Goal: Task Accomplishment & Management: Manage account settings

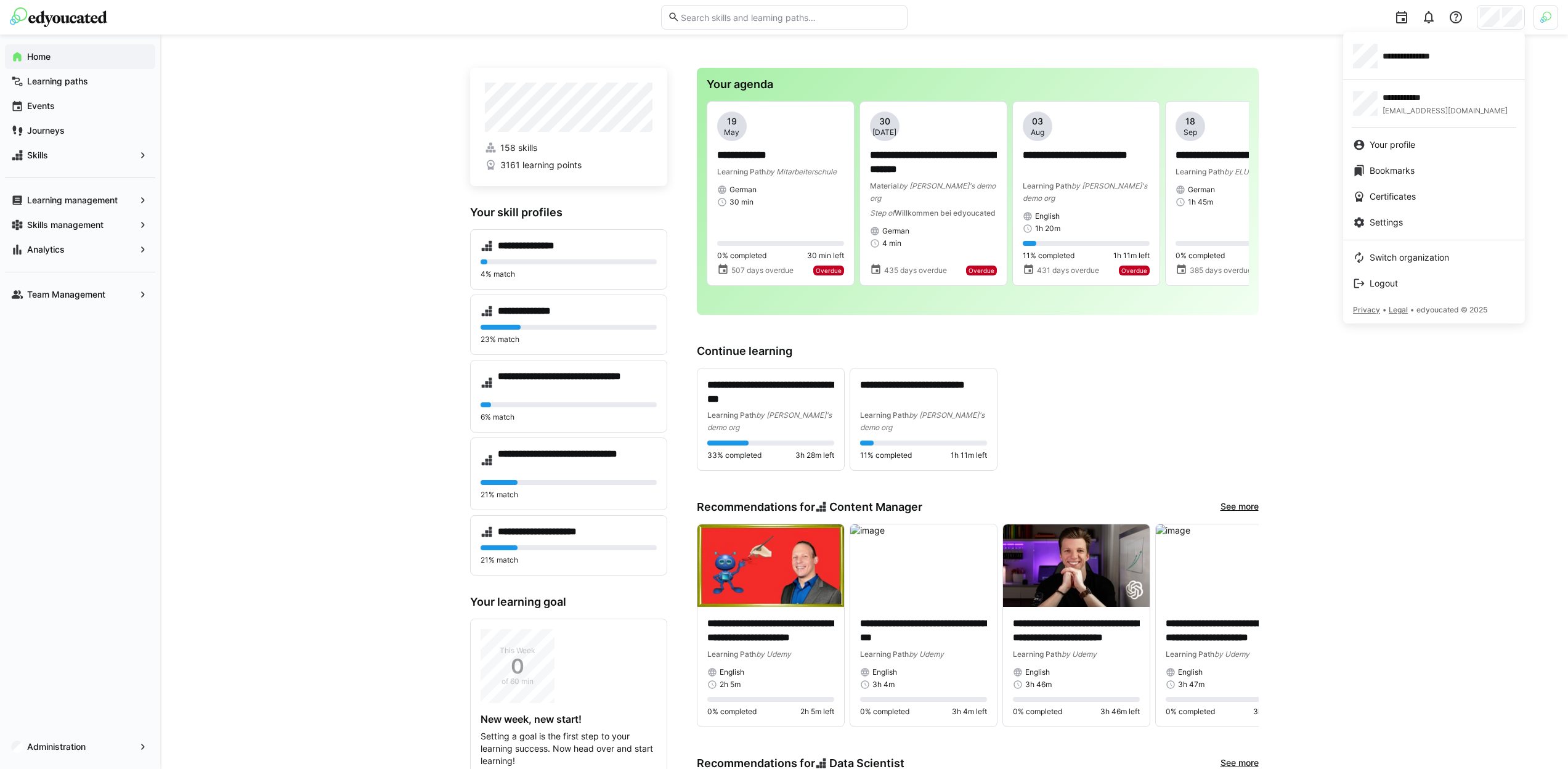
click at [1311, 83] on div at bounding box center [784, 384] width 1568 height 769
click at [105, 246] on span "Analytics" at bounding box center [80, 249] width 110 height 13
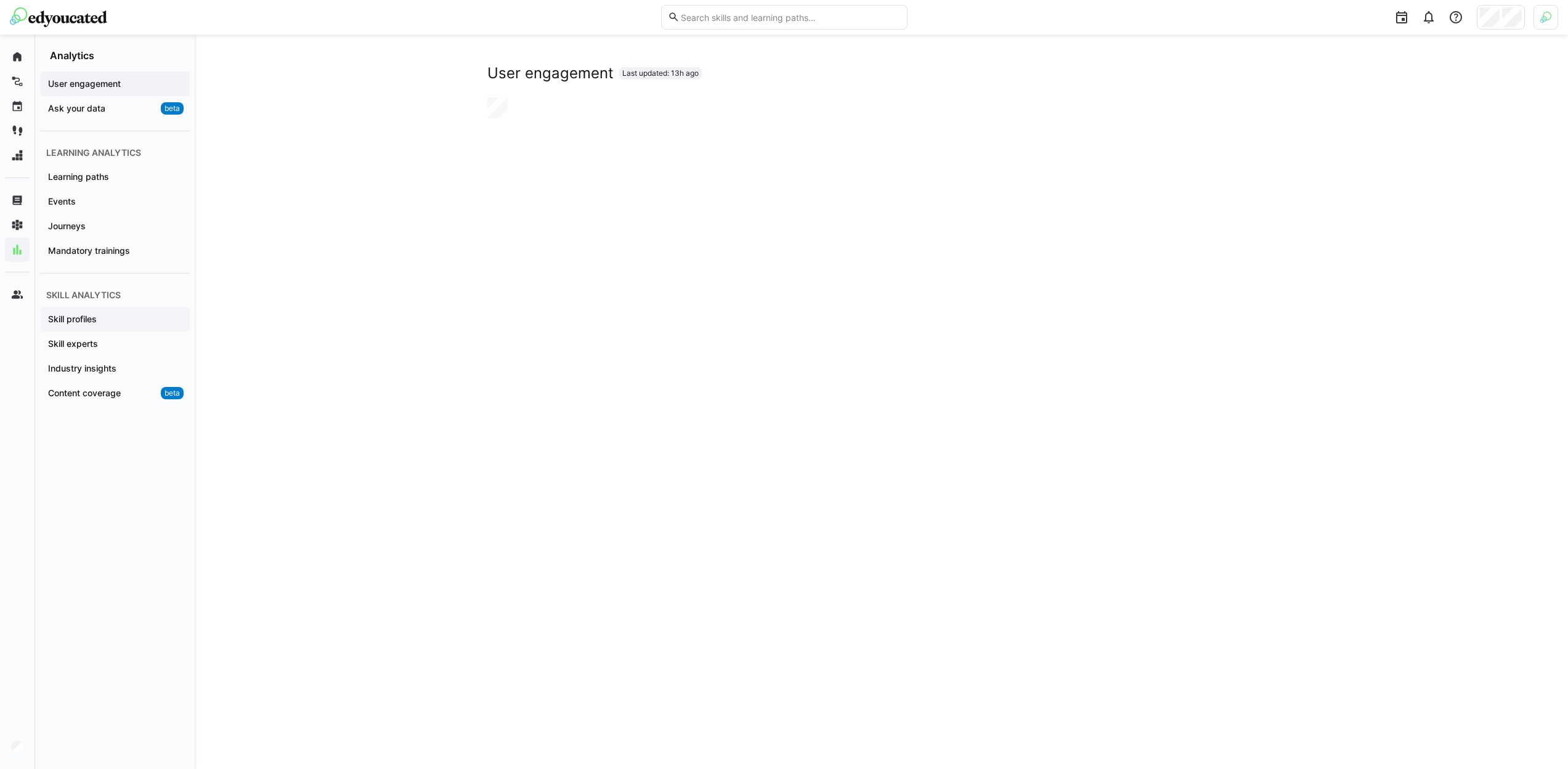
click at [127, 324] on span "Skill profiles" at bounding box center [114, 318] width 137 height 13
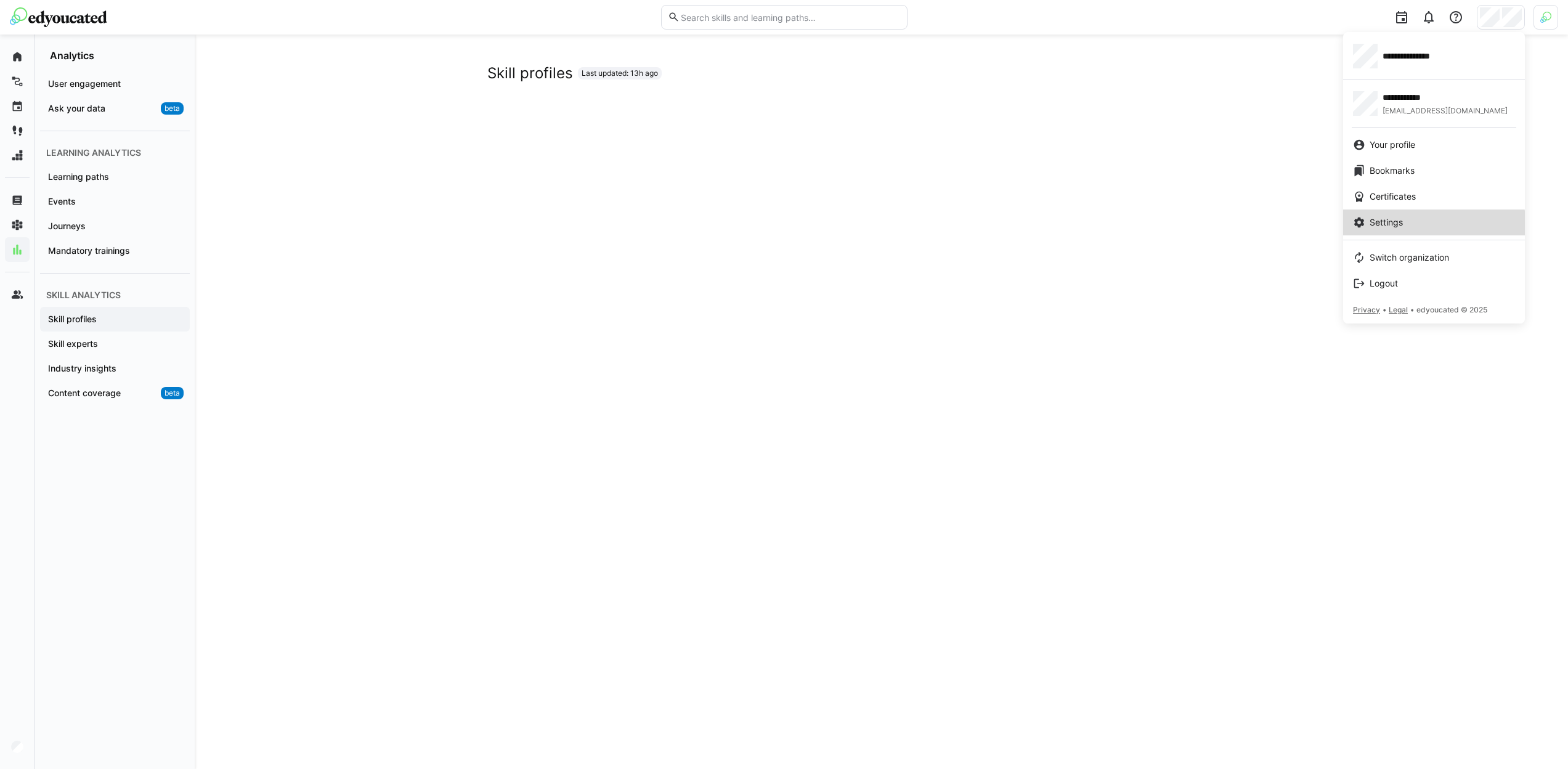
click at [1402, 233] on link "Settings" at bounding box center [1434, 222] width 182 height 26
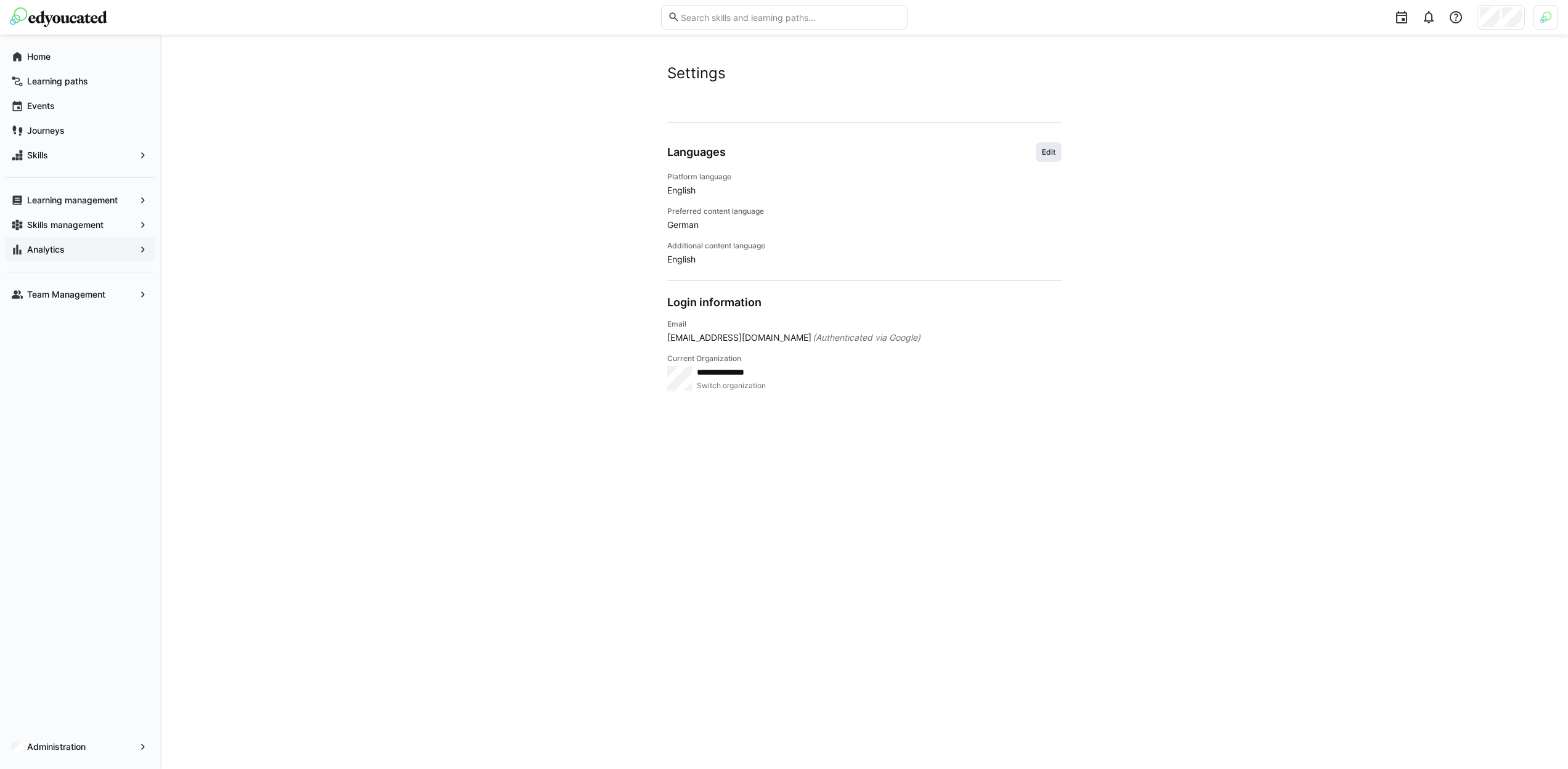
click at [1057, 152] on span "Edit" at bounding box center [1049, 152] width 16 height 10
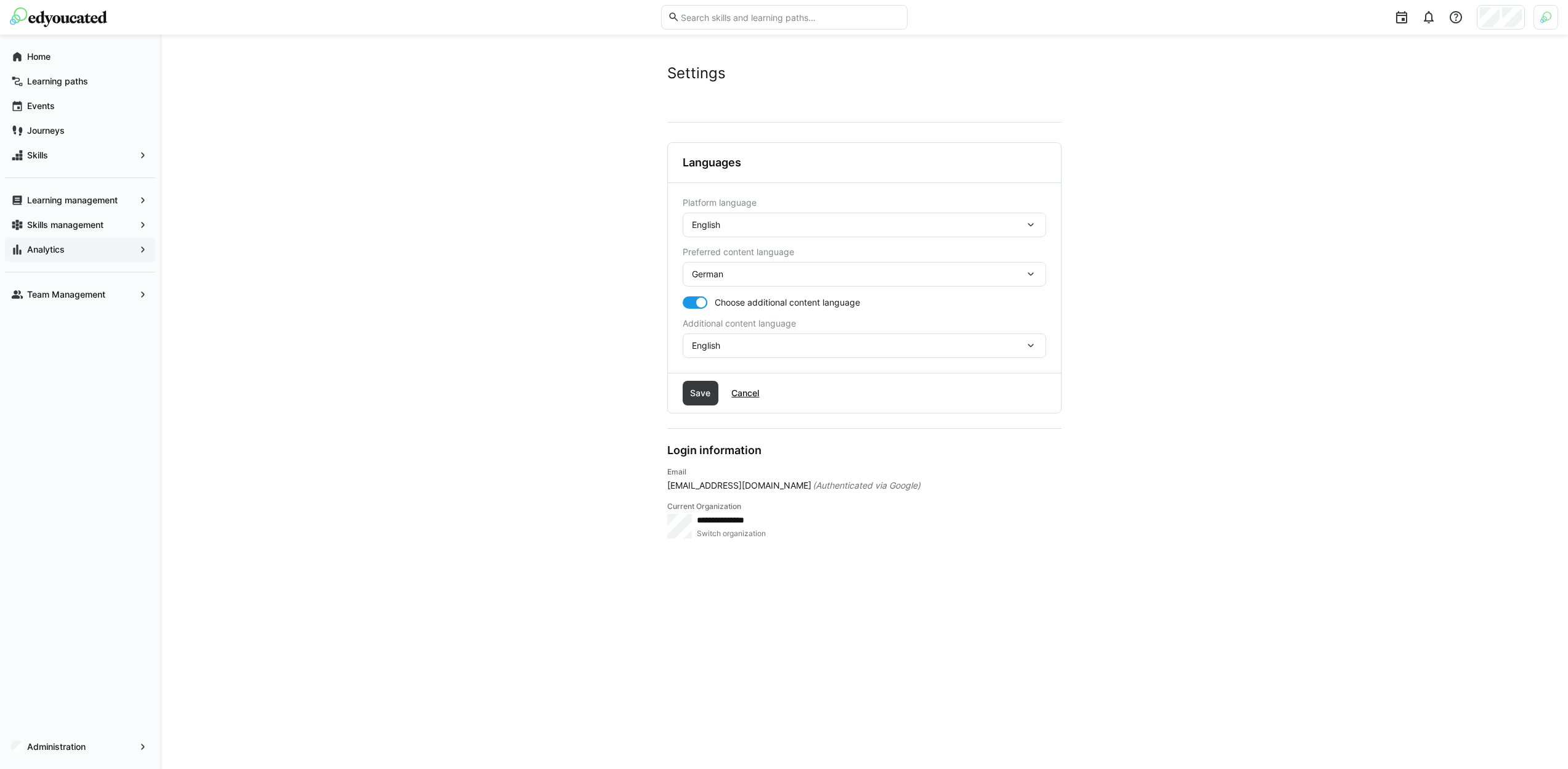
click at [778, 231] on div "English" at bounding box center [864, 224] width 363 height 24
click at [776, 251] on div "German" at bounding box center [864, 257] width 344 height 13
click at [706, 389] on span "Save" at bounding box center [700, 392] width 24 height 13
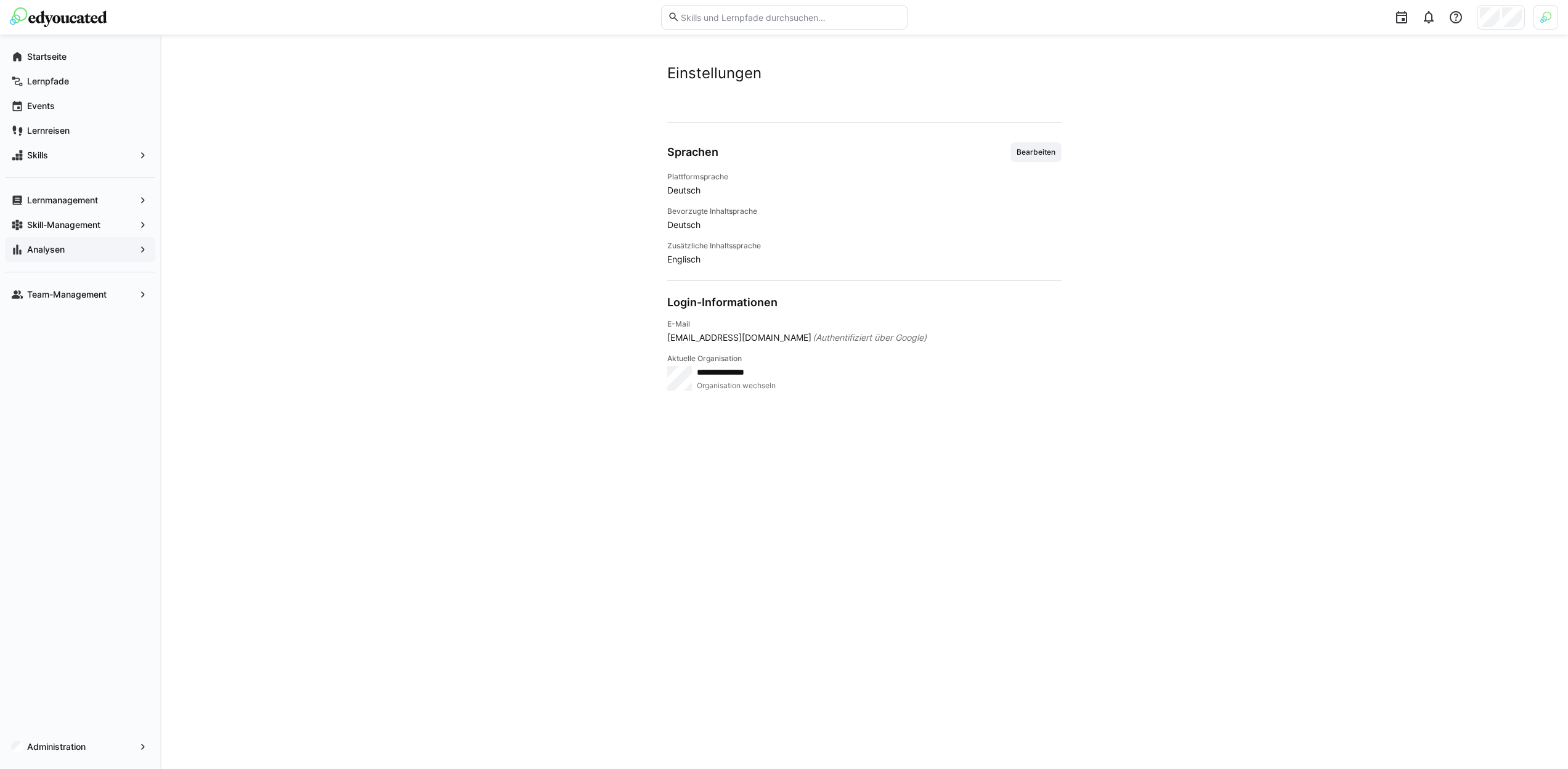
click at [0, 0] on app-navigation-label "Analysen" at bounding box center [0, 0] width 0 height 0
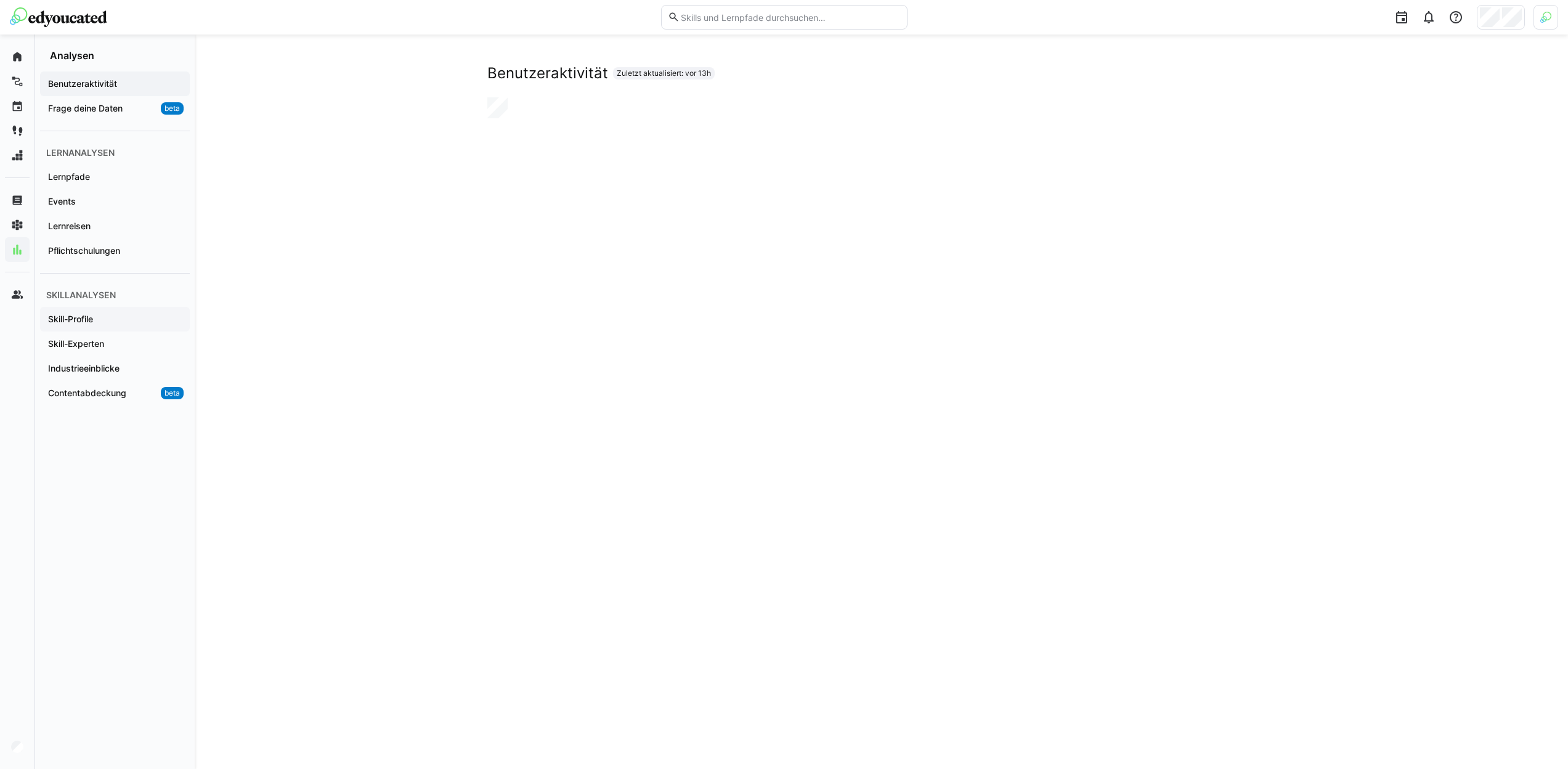
click at [117, 319] on span "Skill-Profile" at bounding box center [114, 318] width 137 height 13
